Goal: Task Accomplishment & Management: Manage account settings

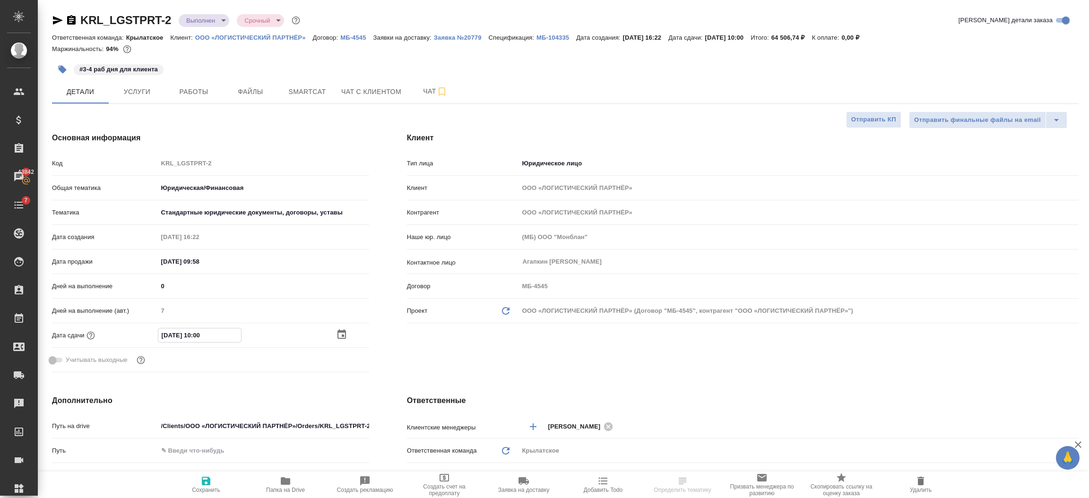
select select "RU"
type input "[DATE] 17:00"
click at [197, 486] on span "Сохранить" at bounding box center [206, 484] width 68 height 18
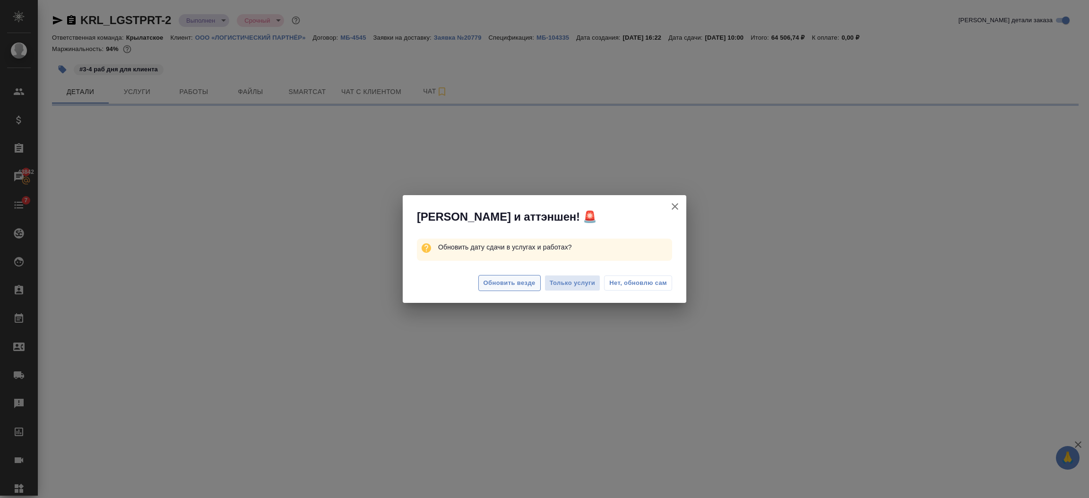
click at [485, 282] on span "Обновить везде" at bounding box center [509, 283] width 52 height 11
select select "RU"
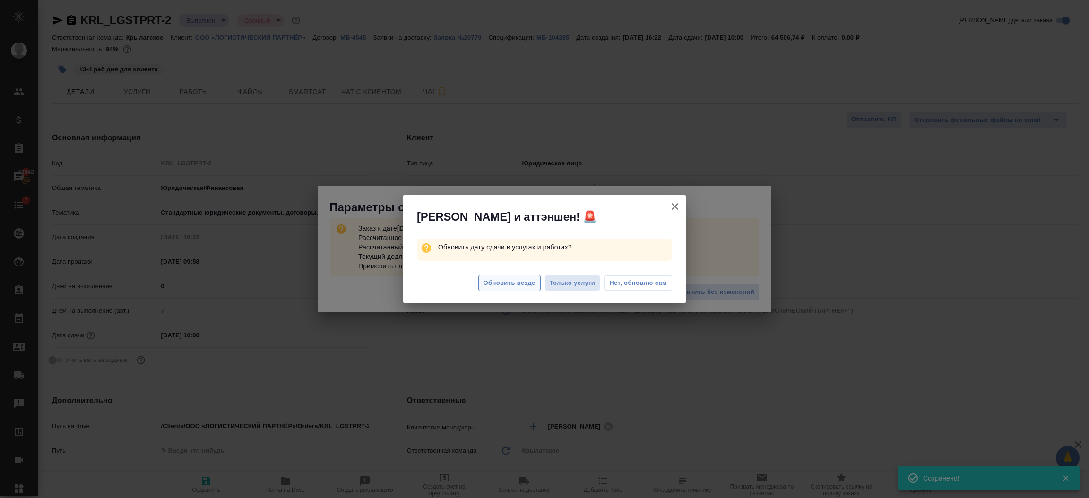
type input "[DATE] 17:00"
type textarea "x"
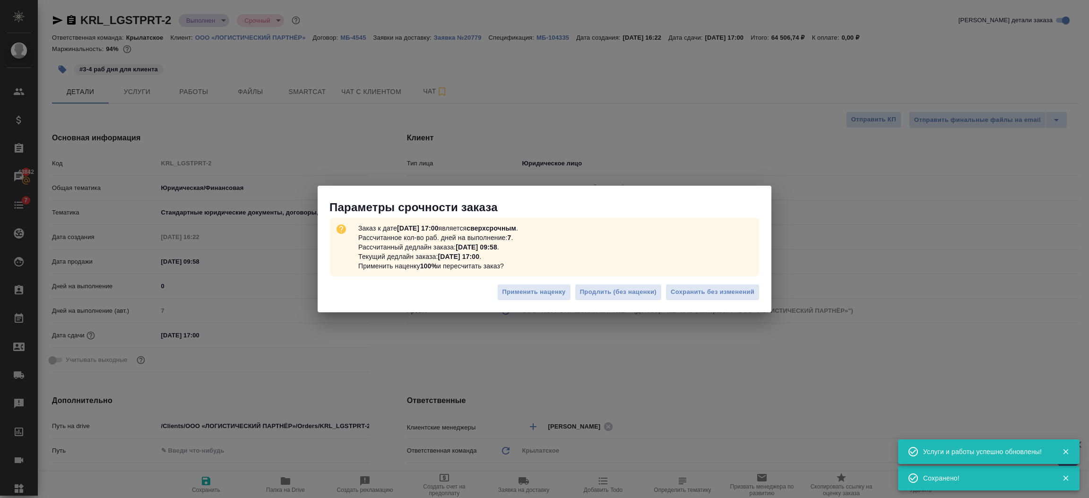
type textarea "x"
click at [704, 290] on span "Сохранить без изменений" at bounding box center [713, 292] width 84 height 11
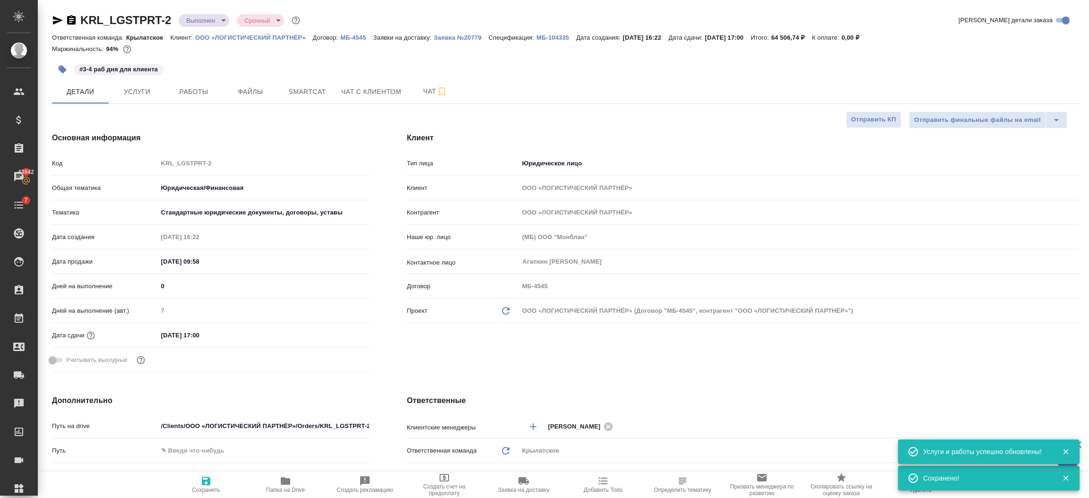
type textarea "x"
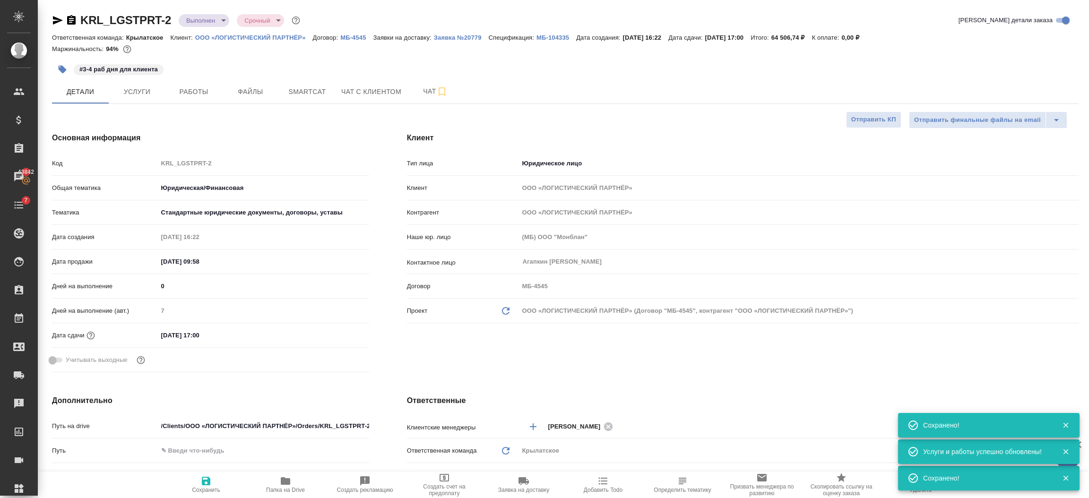
type textarea "x"
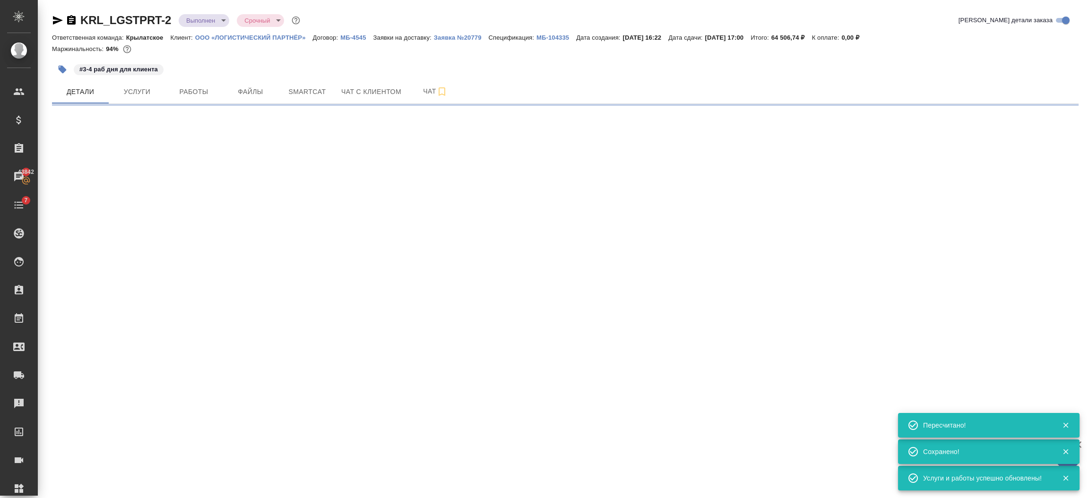
select select "RU"
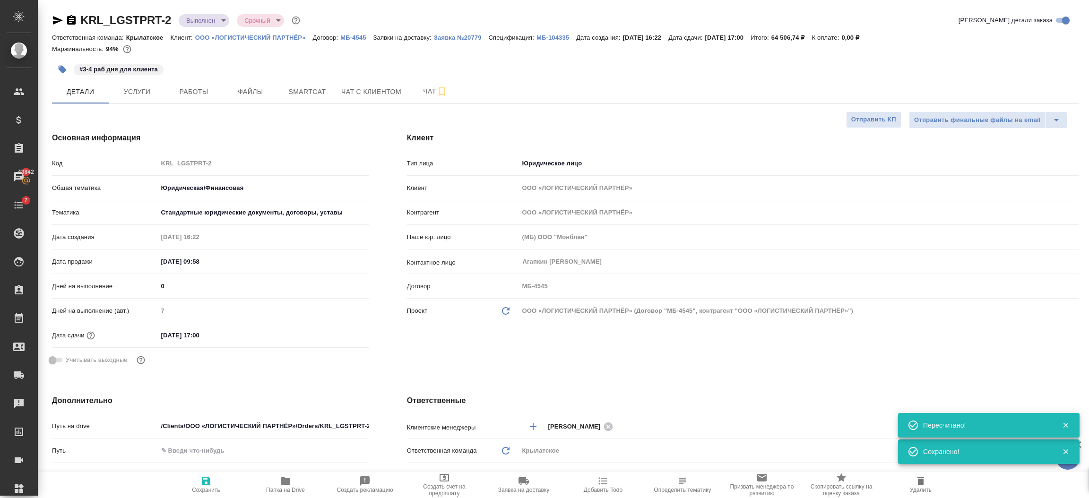
type textarea "x"
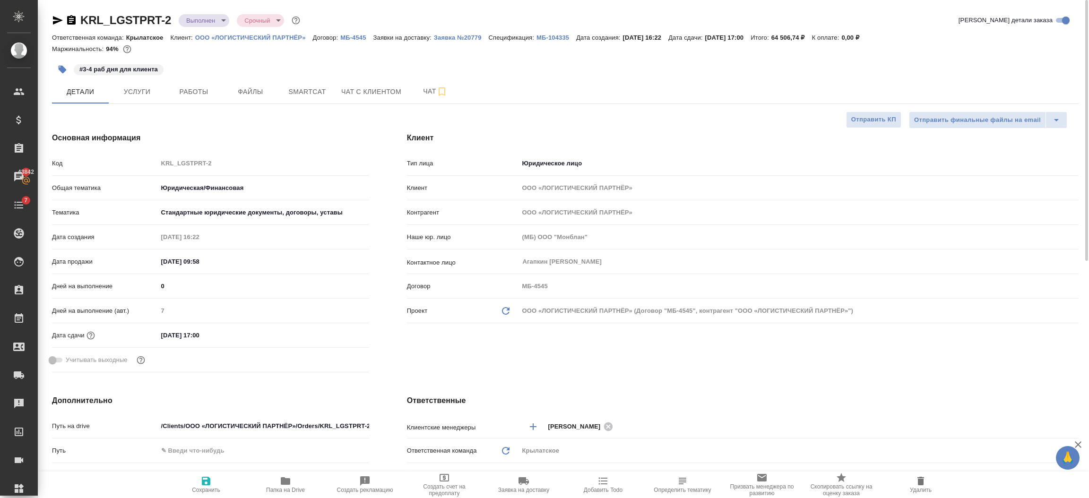
click at [197, 479] on span "Сохранить" at bounding box center [206, 484] width 68 height 18
type textarea "x"
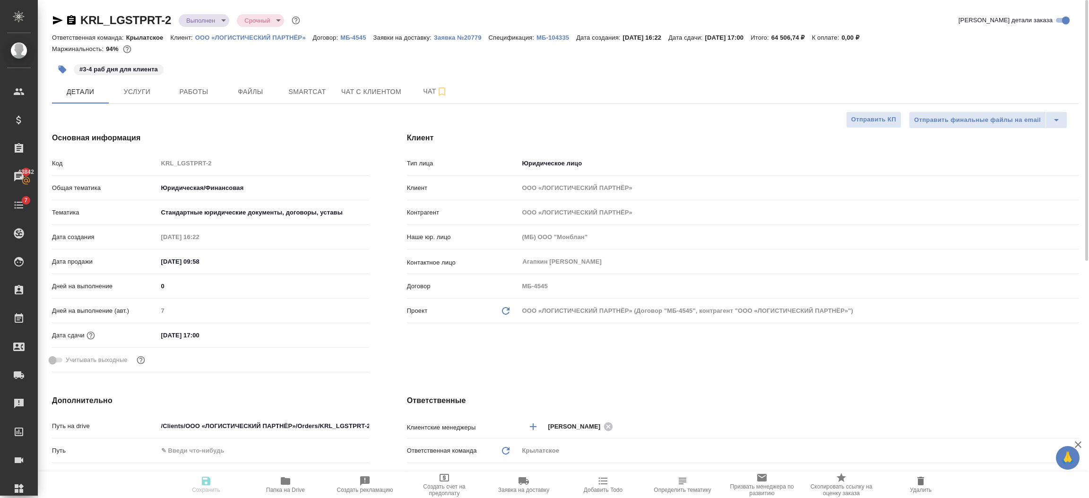
type textarea "x"
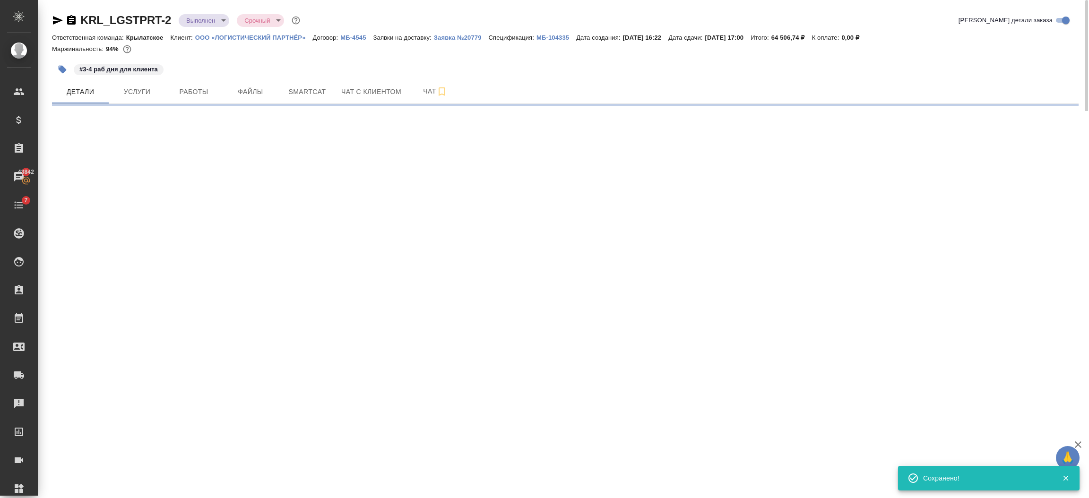
select select "RU"
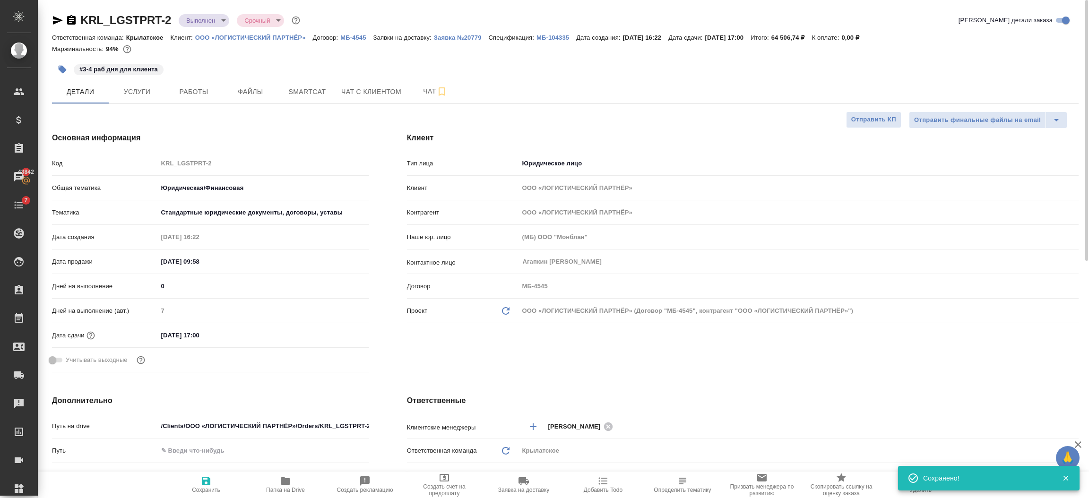
type textarea "x"
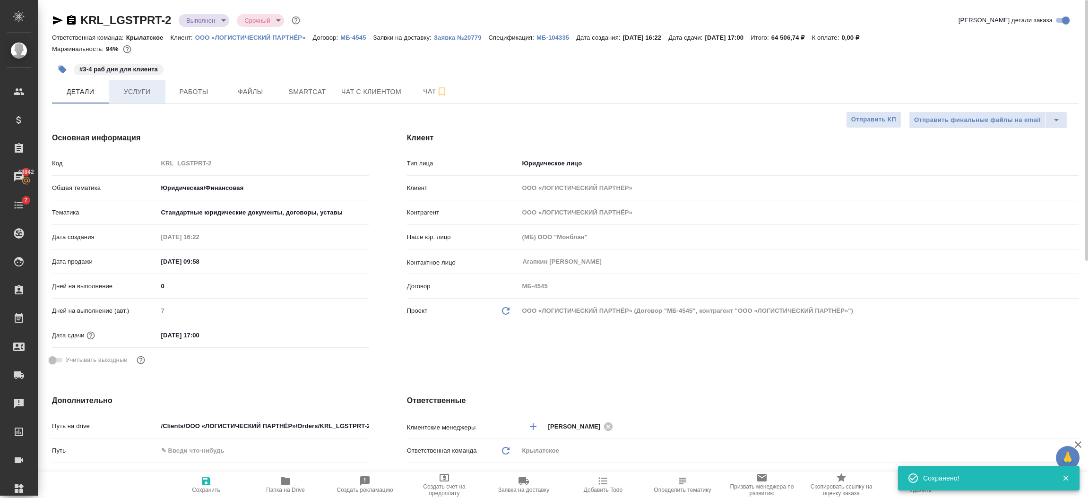
type textarea "x"
click at [142, 86] on span "Услуги" at bounding box center [136, 92] width 45 height 12
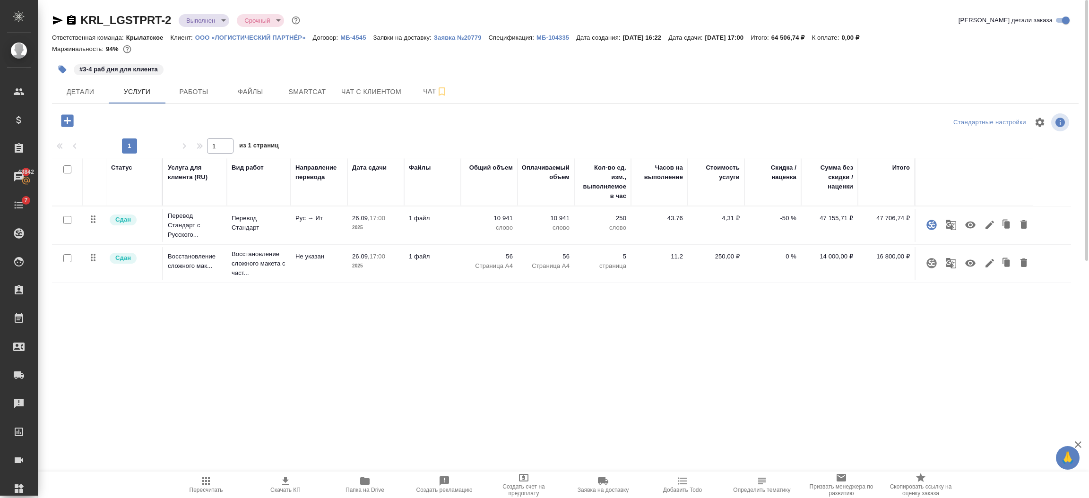
click at [200, 483] on icon "button" at bounding box center [205, 480] width 11 height 11
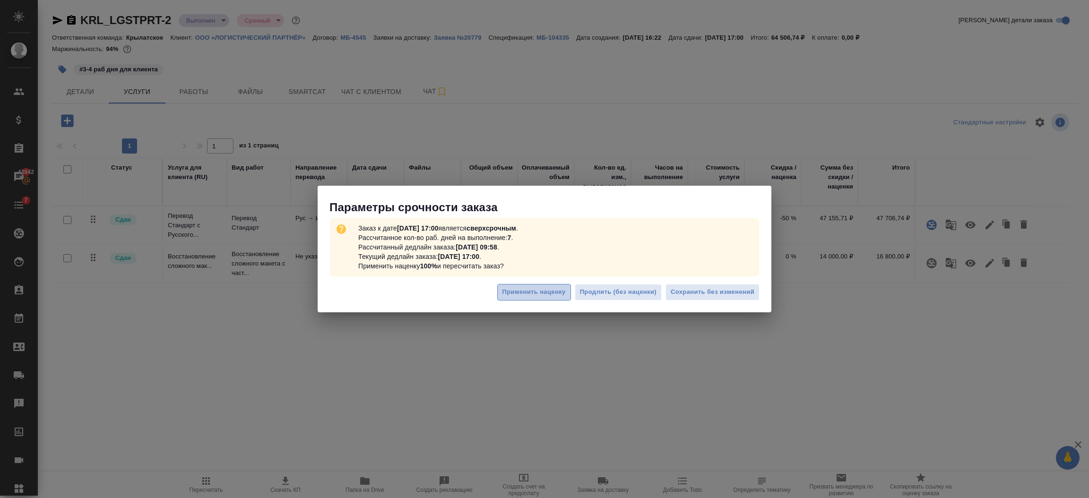
click at [549, 291] on span "Применить наценку" at bounding box center [533, 292] width 63 height 11
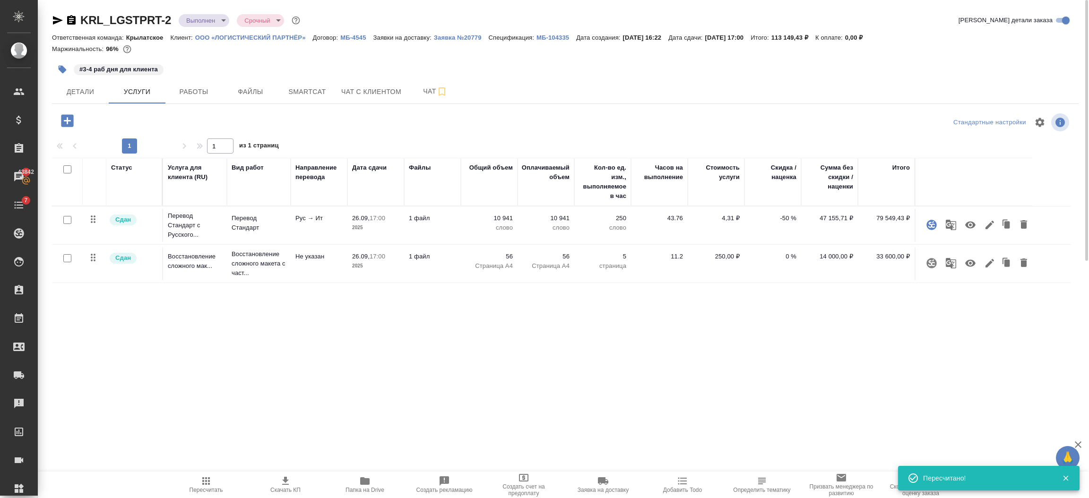
click at [76, 92] on span "Детали" at bounding box center [80, 92] width 45 height 12
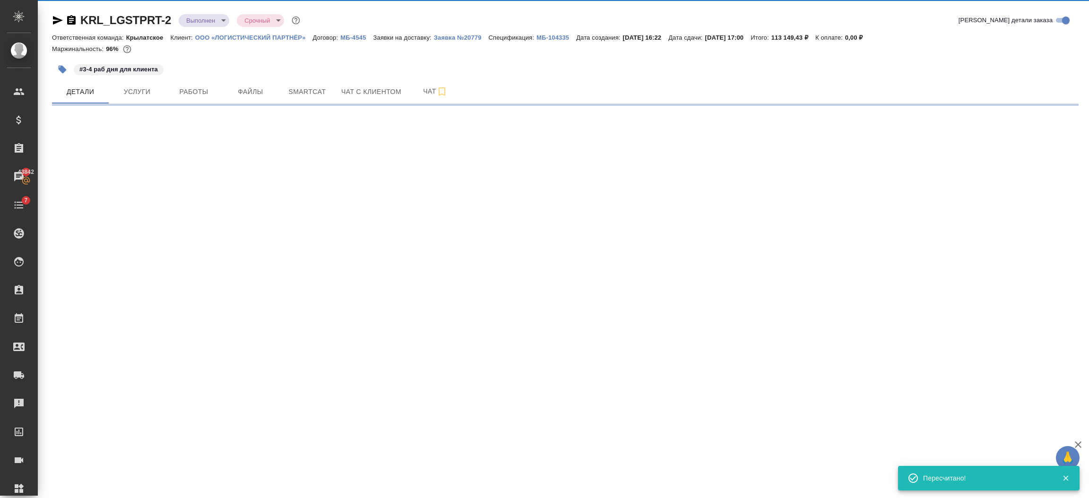
select select "RU"
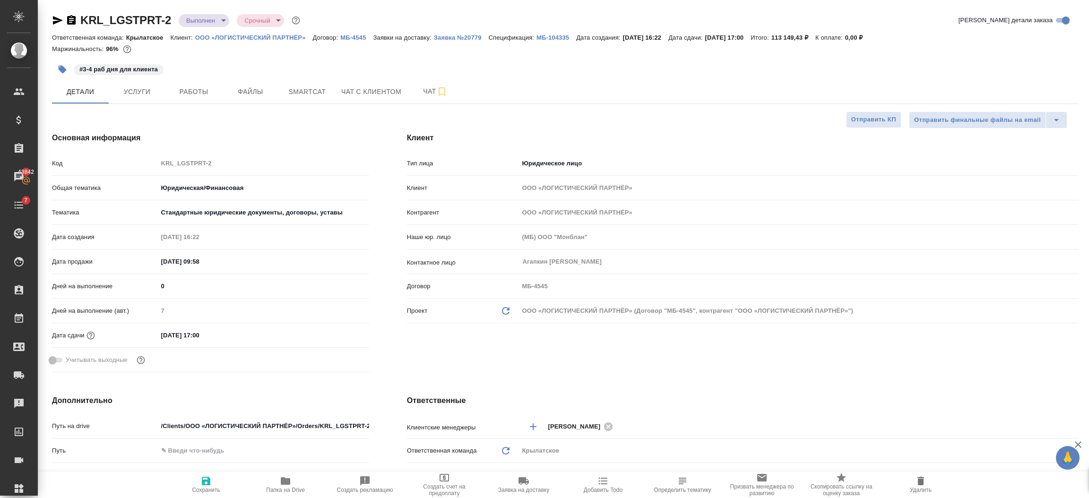
type textarea "x"
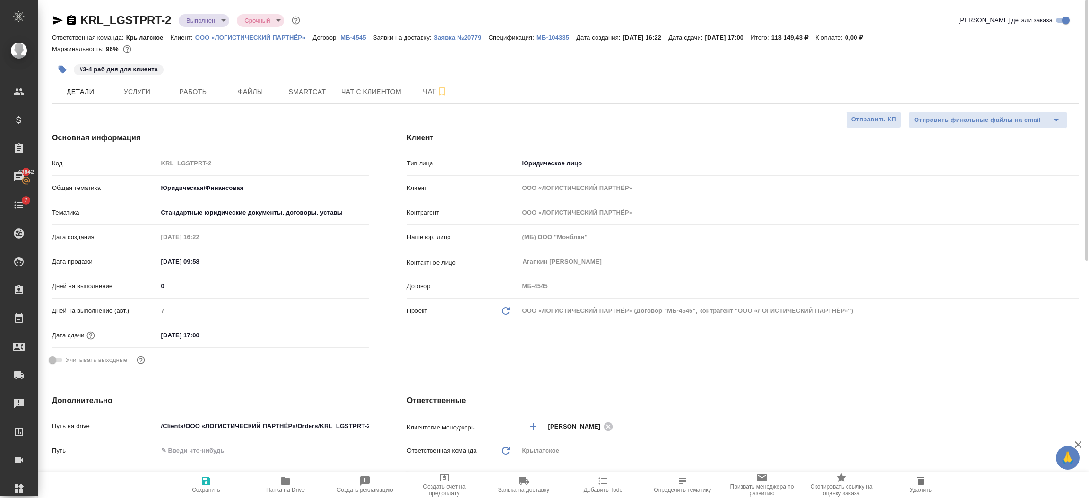
type textarea "x"
click at [223, 334] on input "26.09.2025 17:00" at bounding box center [199, 335] width 83 height 14
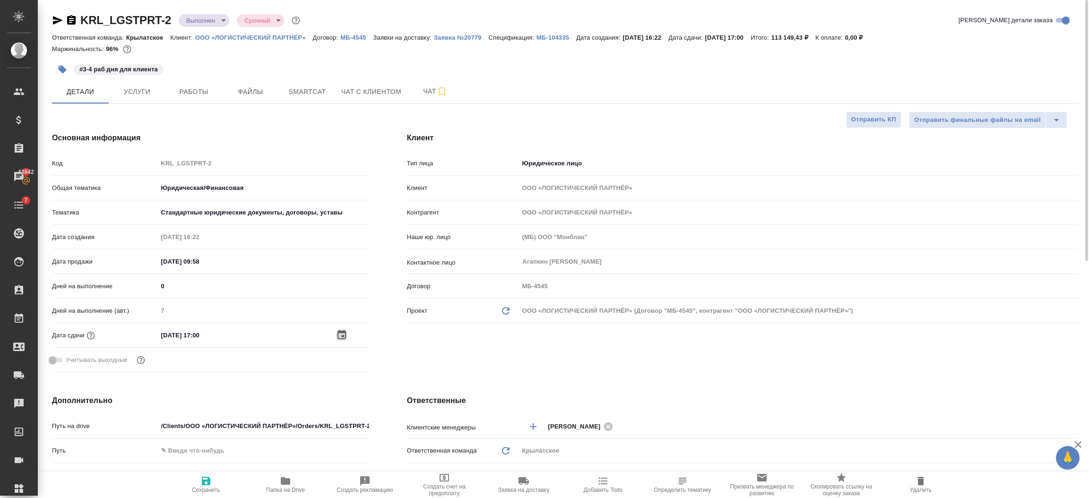
click at [340, 334] on icon "button" at bounding box center [341, 334] width 11 height 11
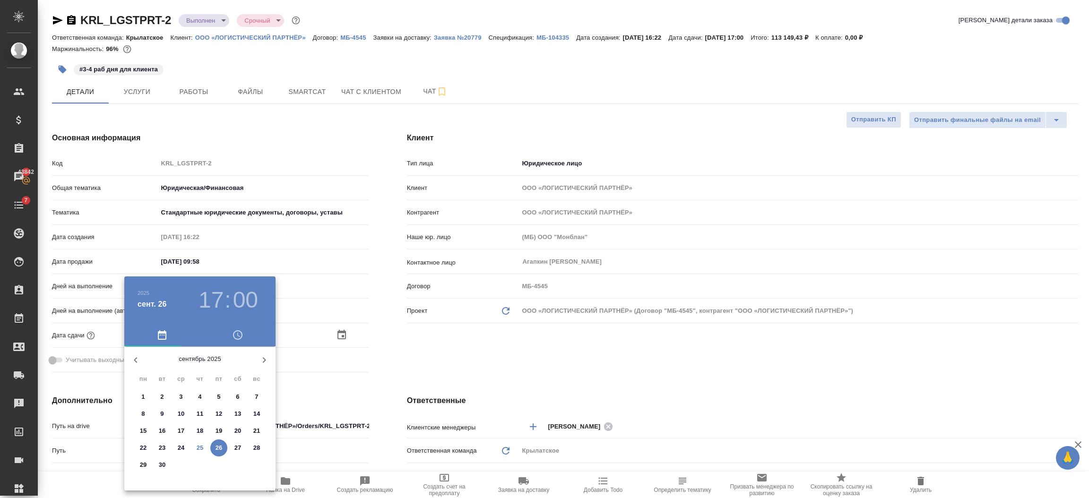
click at [199, 448] on p "25" at bounding box center [200, 447] width 7 height 9
type input "25.09.2025 17:00"
type textarea "x"
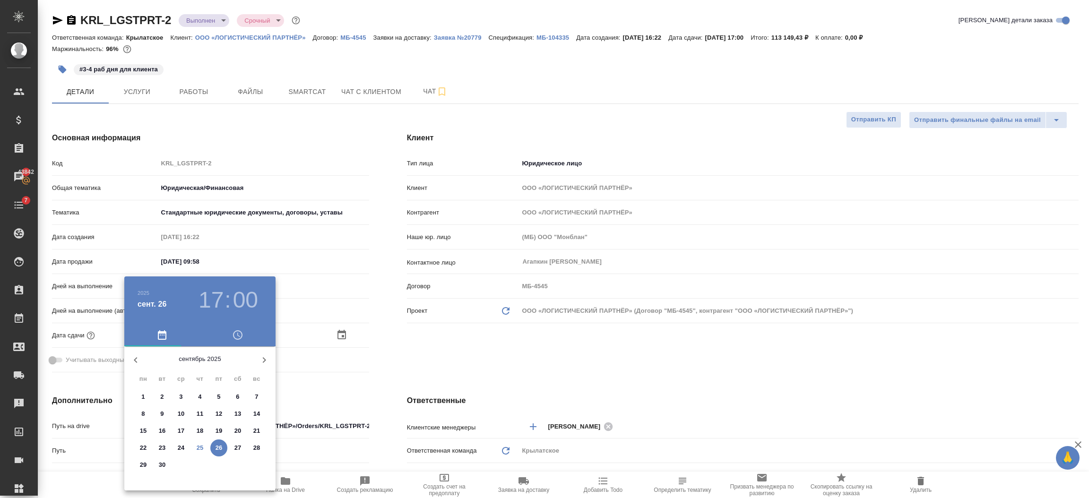
click at [328, 392] on div at bounding box center [544, 249] width 1089 height 498
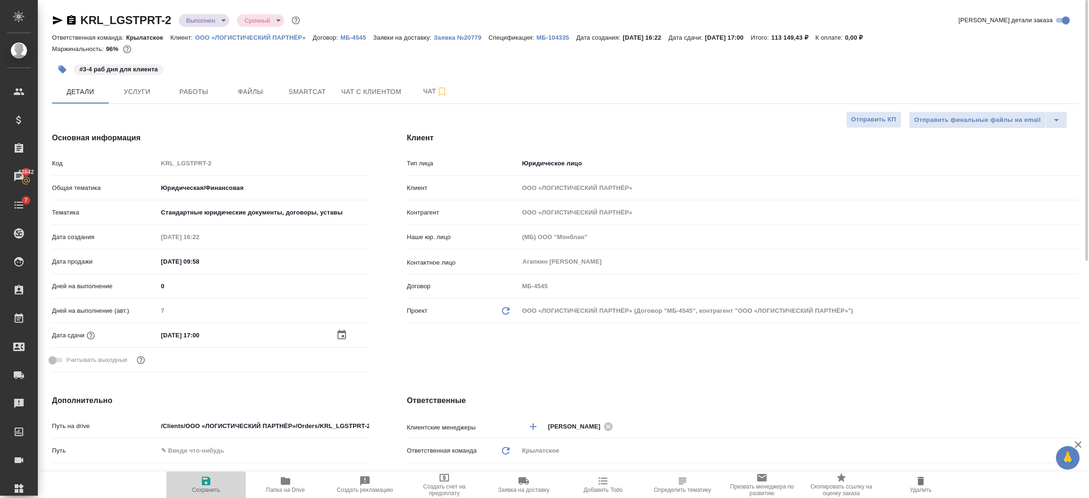
click at [221, 481] on span "Сохранить" at bounding box center [206, 484] width 68 height 18
type textarea "x"
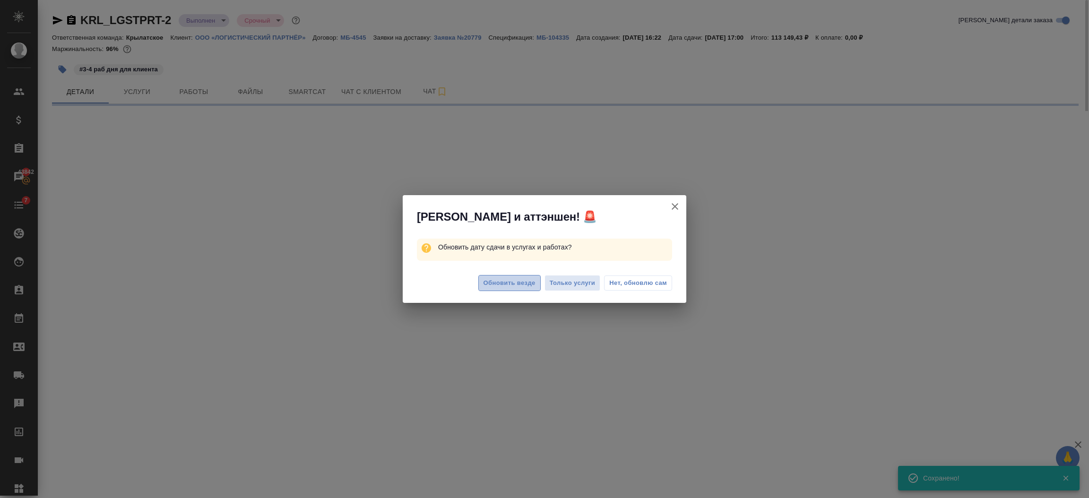
click at [501, 279] on span "Обновить везде" at bounding box center [509, 283] width 52 height 11
select select "RU"
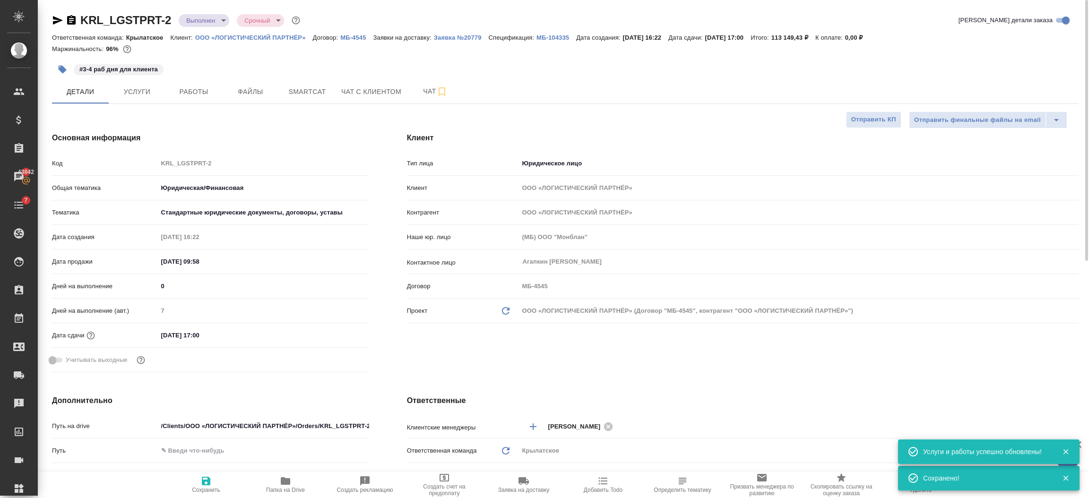
type textarea "x"
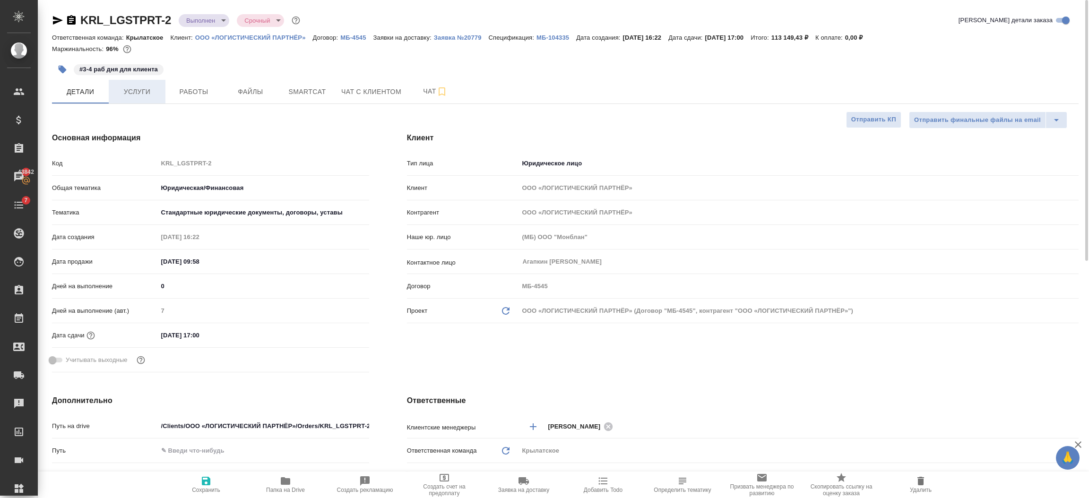
type textarea "x"
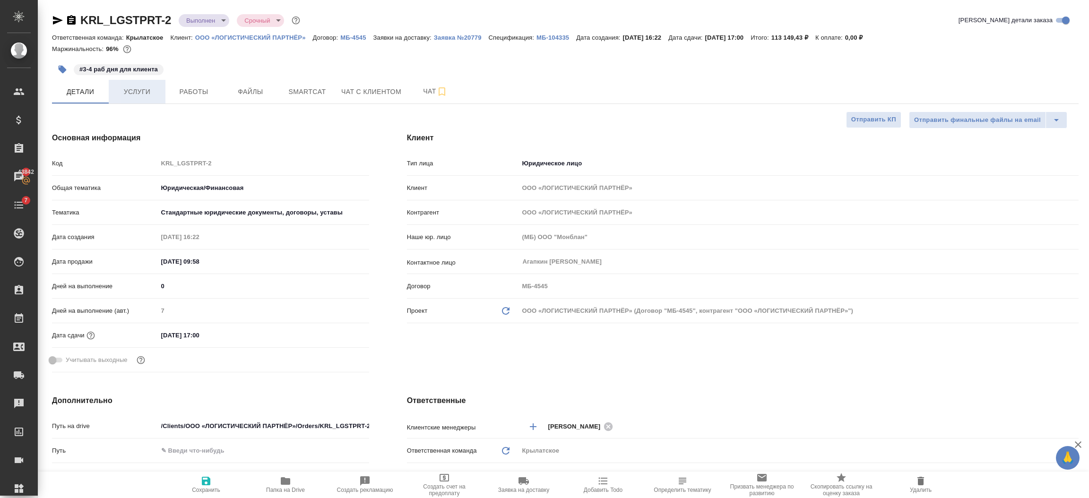
type textarea "x"
click at [146, 100] on button "Услуги" at bounding box center [137, 92] width 57 height 24
